Goal: Task Accomplishment & Management: Manage account settings

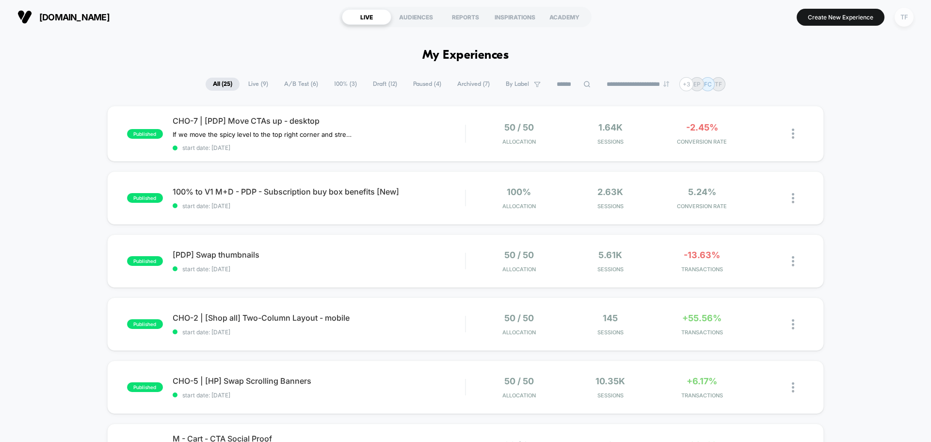
click at [903, 18] on div "TF" at bounding box center [903, 17] width 19 height 19
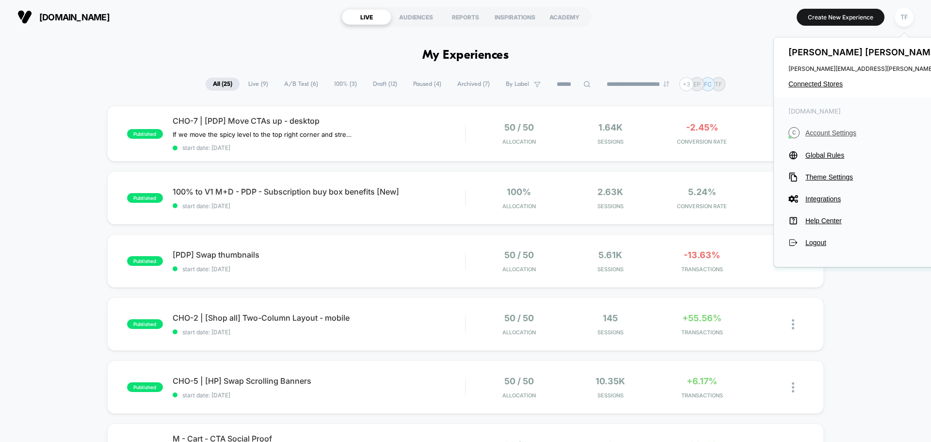
click at [831, 134] on span "Account Settings" at bounding box center [892, 133] width 175 height 8
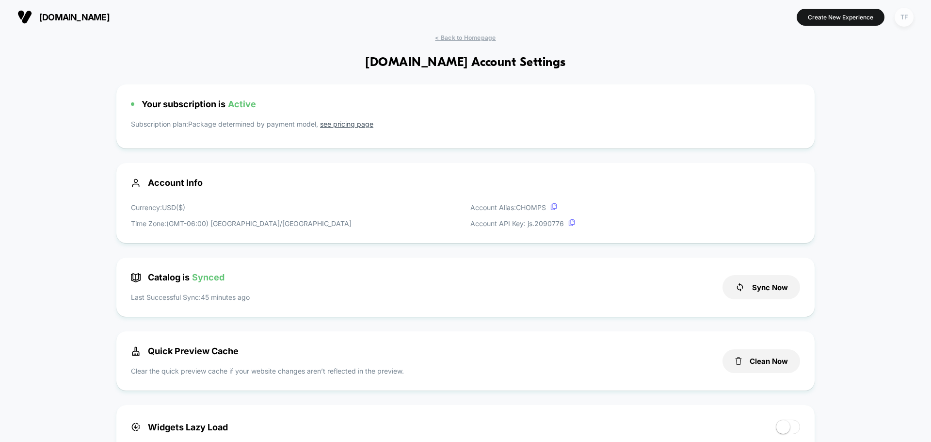
click at [904, 16] on div "TF" at bounding box center [903, 17] width 19 height 19
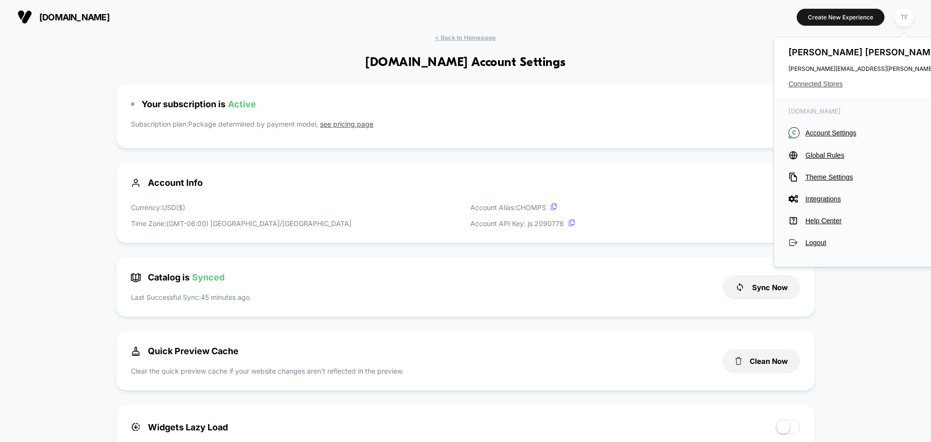
click at [832, 83] on span "Connected Stores" at bounding box center [884, 84] width 192 height 8
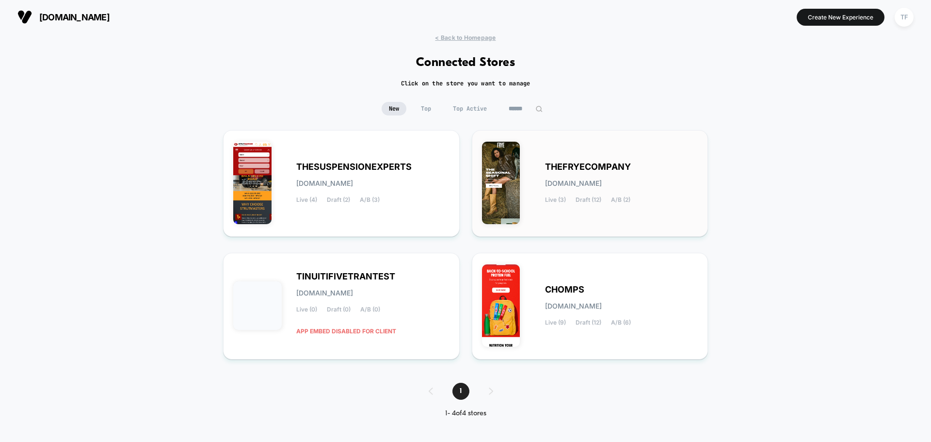
click at [643, 212] on div "THEFRYECOMPANY [DOMAIN_NAME] Live (3) Draft (12) A/B (2)" at bounding box center [590, 183] width 216 height 86
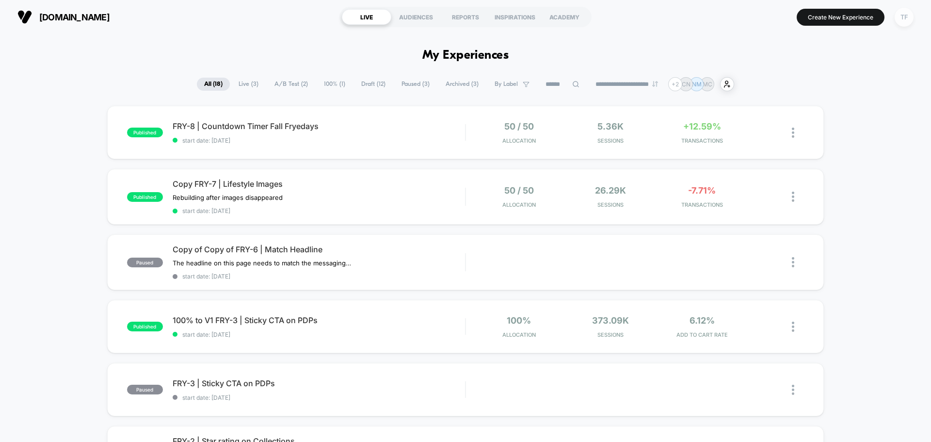
click at [900, 16] on div "TF" at bounding box center [903, 17] width 19 height 19
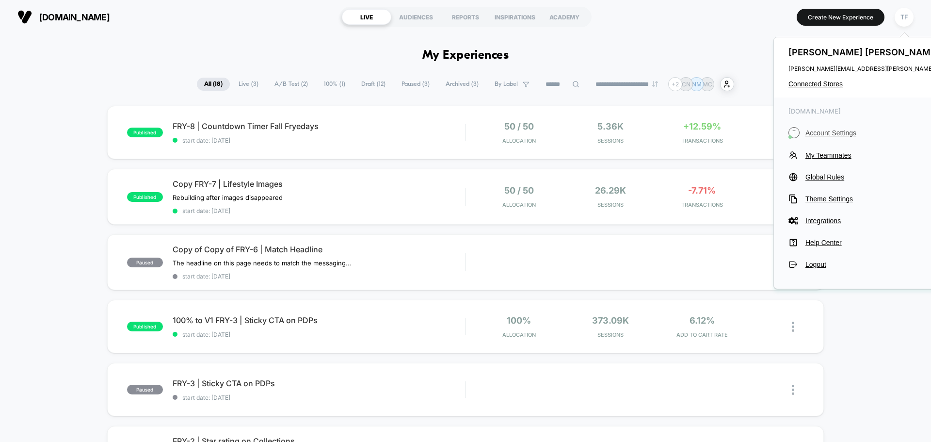
click at [845, 131] on span "Account Settings" at bounding box center [892, 133] width 175 height 8
